Goal: Transaction & Acquisition: Obtain resource

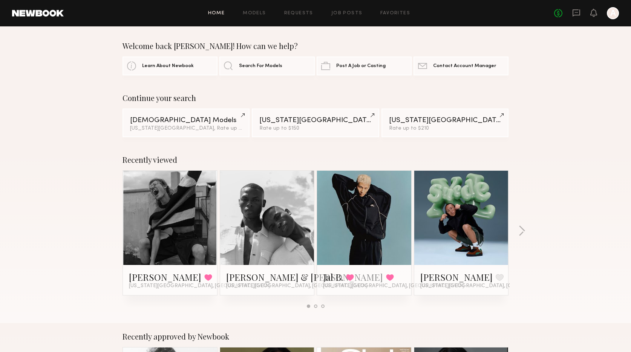
click at [375, 241] on link at bounding box center [364, 218] width 46 height 94
click at [175, 200] on link at bounding box center [170, 218] width 46 height 94
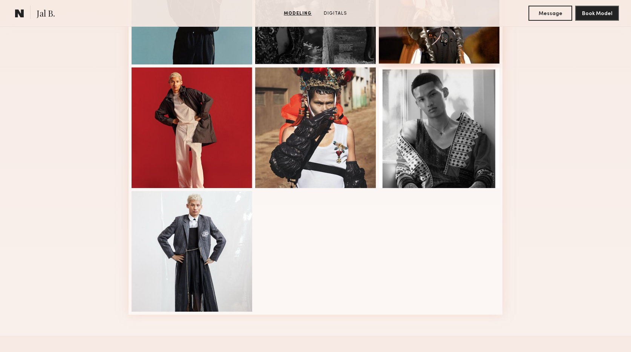
scroll to position [152, 0]
